Goal: Information Seeking & Learning: Learn about a topic

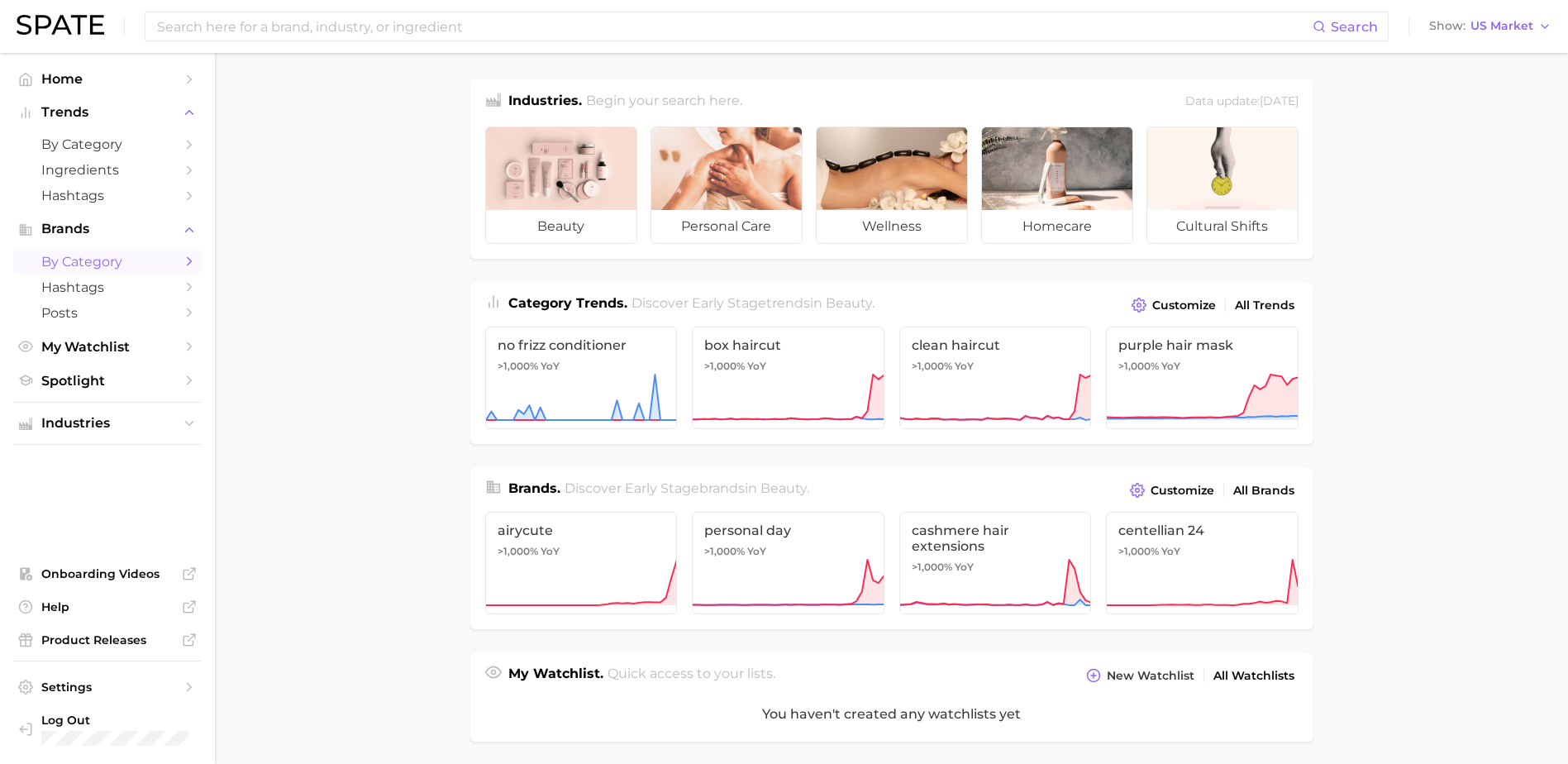
click at [96, 264] on span "by Category" at bounding box center [106, 262] width 132 height 16
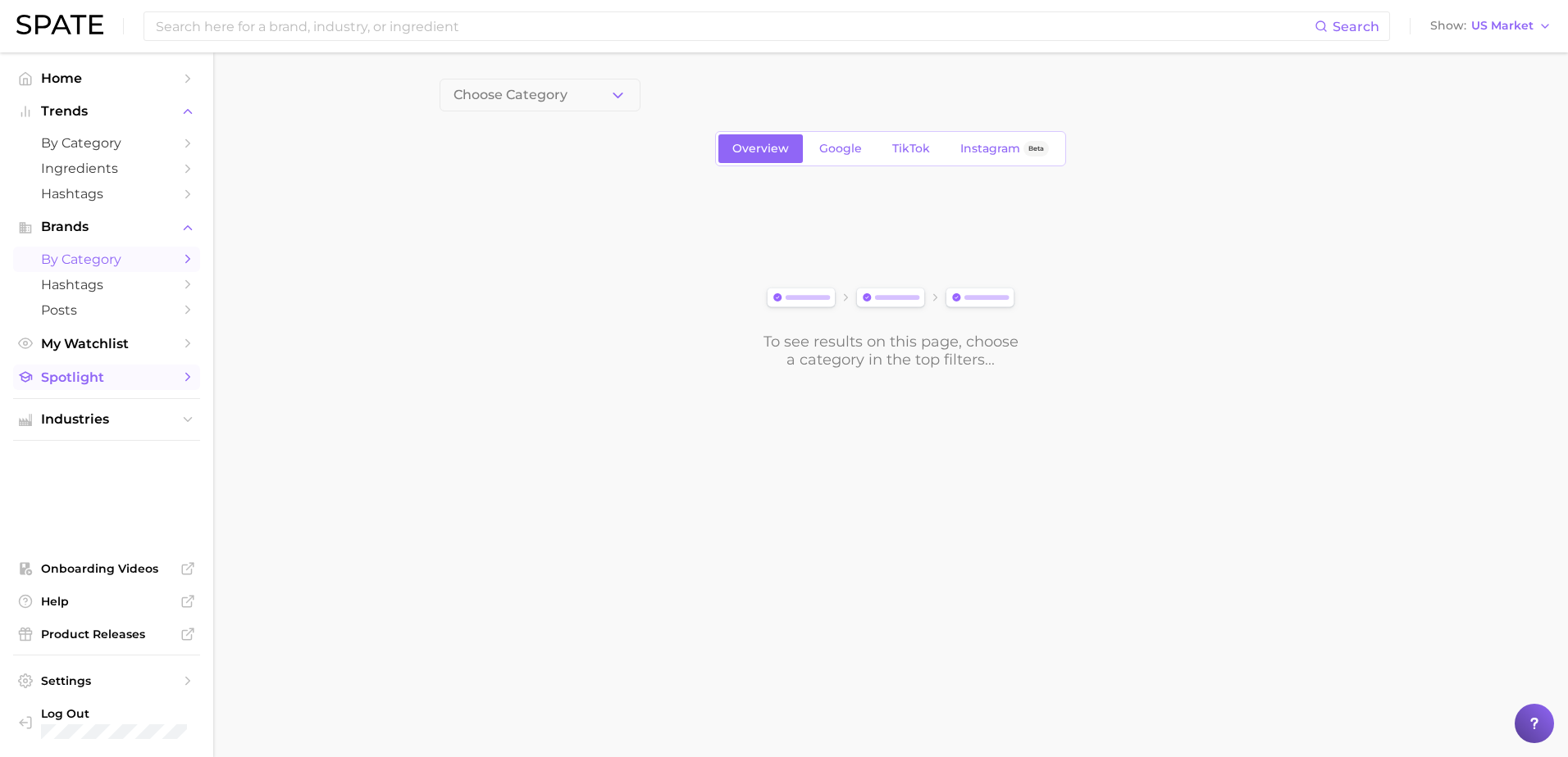
click at [75, 375] on span "Spotlight" at bounding box center [106, 377] width 131 height 16
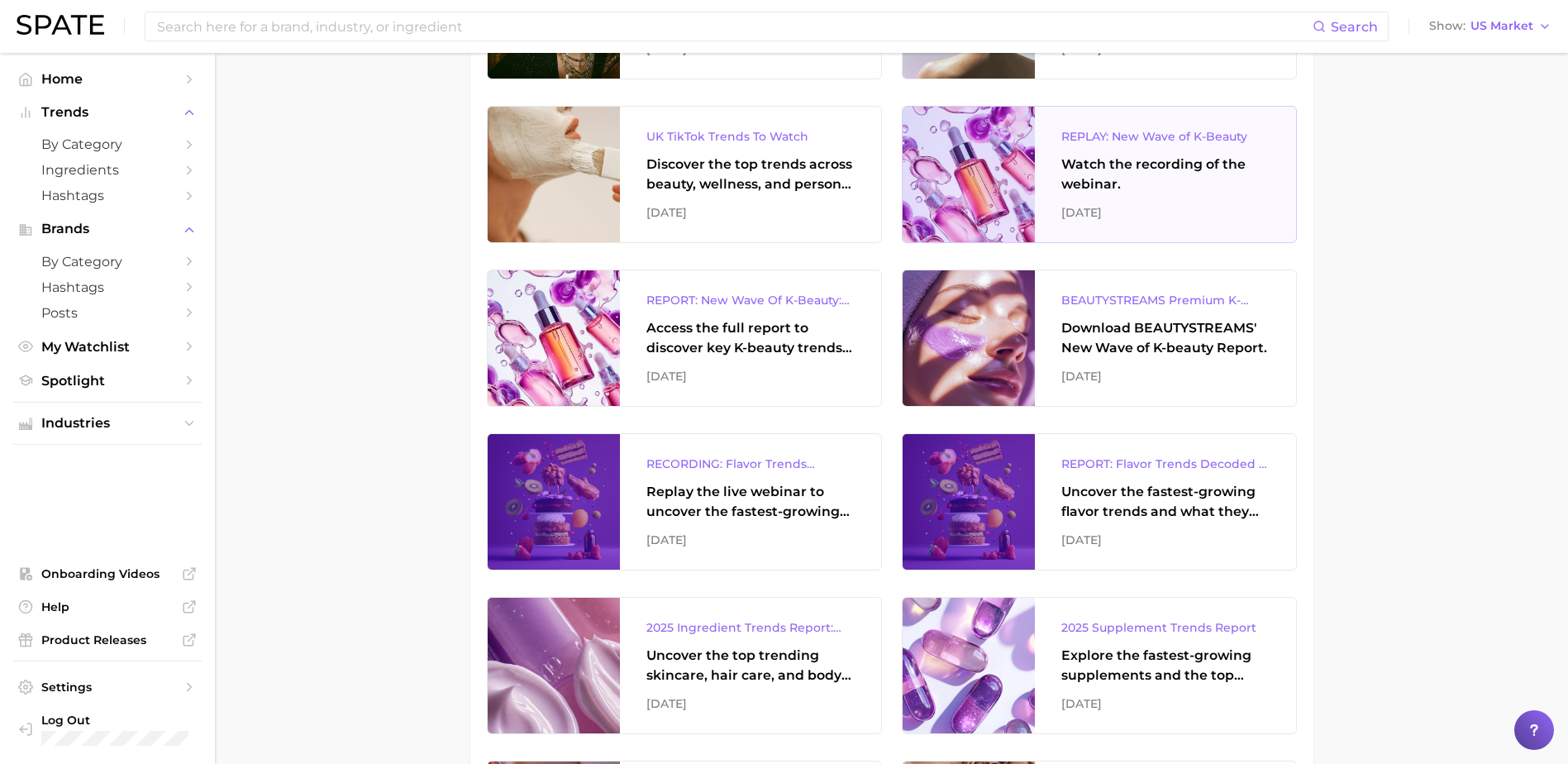
scroll to position [414, 0]
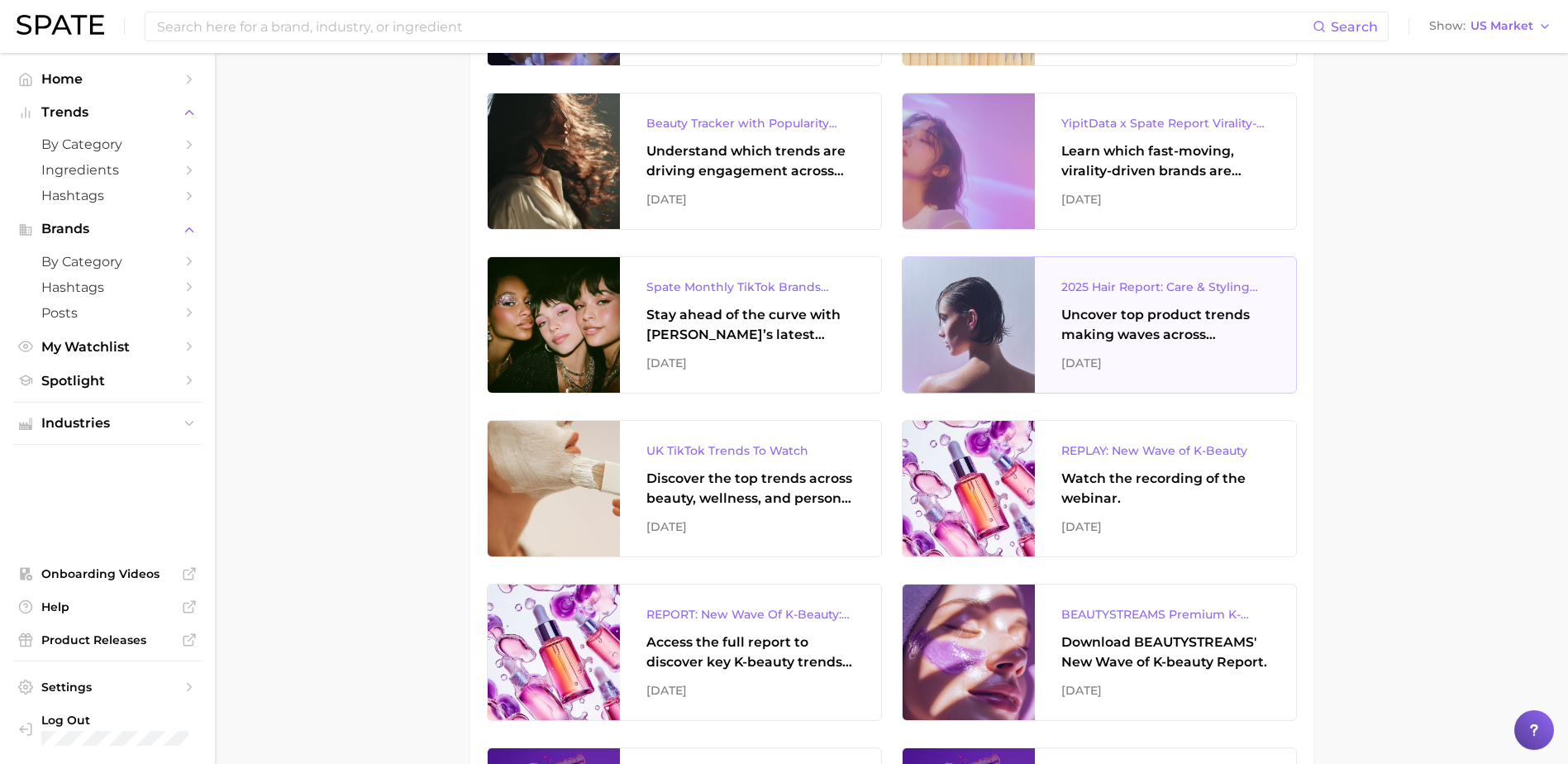
click at [1200, 302] on div "2025 Hair Report: Care & Styling Products Uncover top product trends making wav…" at bounding box center [1166, 324] width 261 height 136
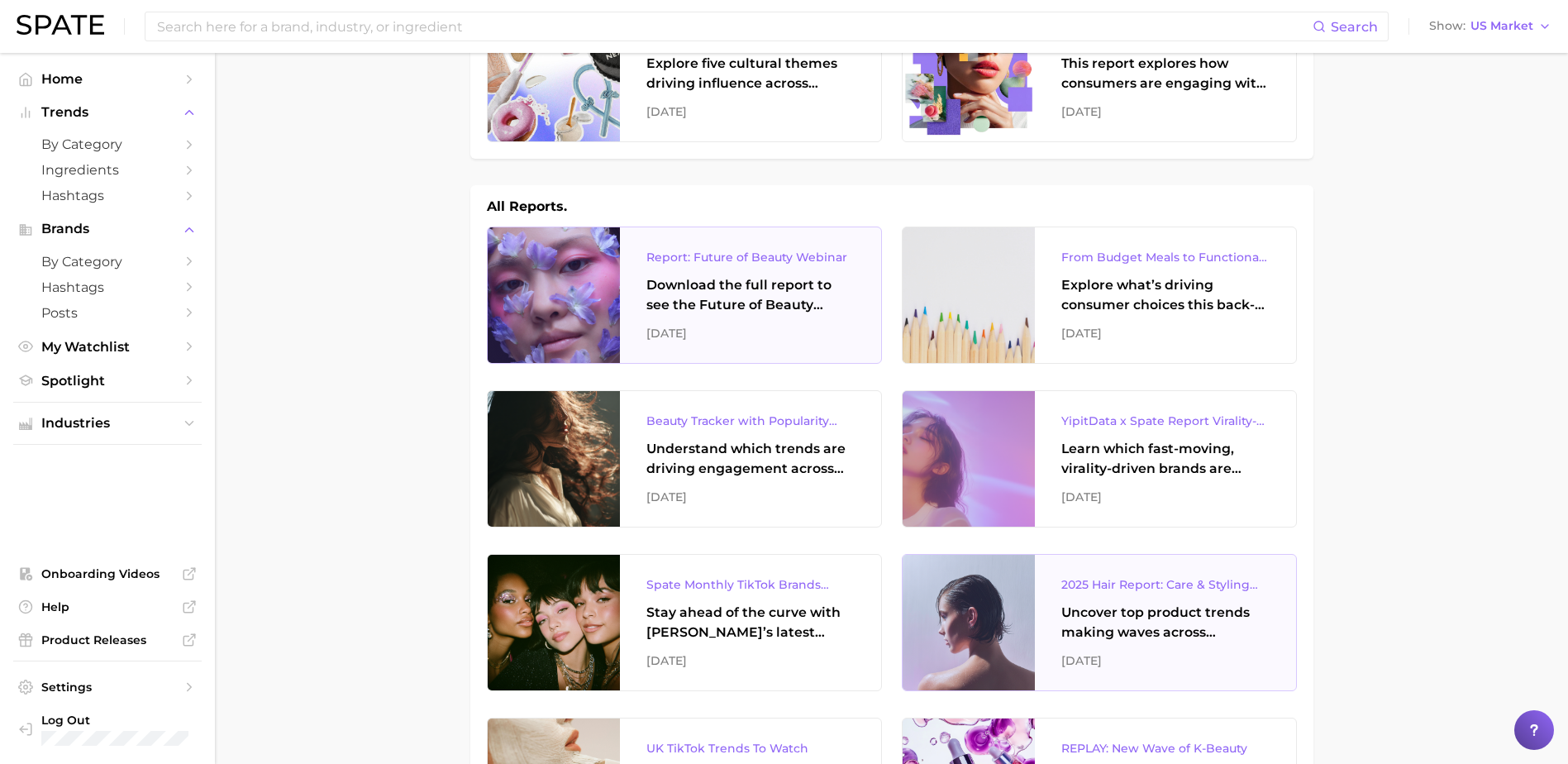
scroll to position [0, 0]
